Goal: Subscribe to service/newsletter

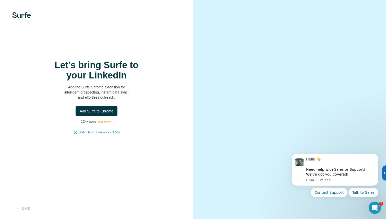
click at [99, 111] on span "Add Surfe to Chrome" at bounding box center [97, 110] width 34 height 5
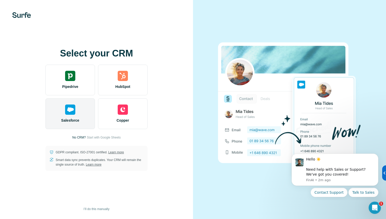
click at [77, 115] on div "Salesforce" at bounding box center [70, 113] width 50 height 31
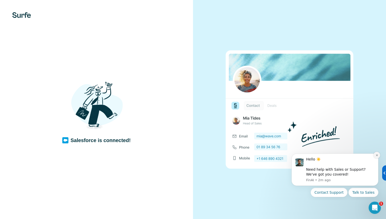
click at [376, 154] on icon "Dismiss notification" at bounding box center [376, 155] width 3 height 3
